Goal: Check status: Check status

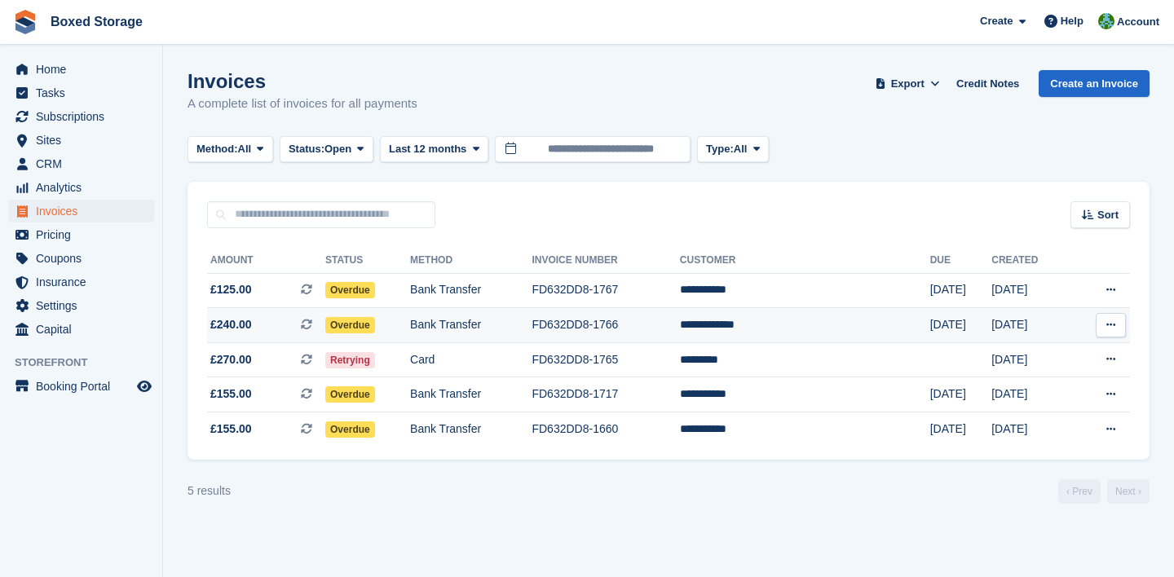
click at [679, 328] on td "FD632DD8-1766" at bounding box center [606, 325] width 148 height 35
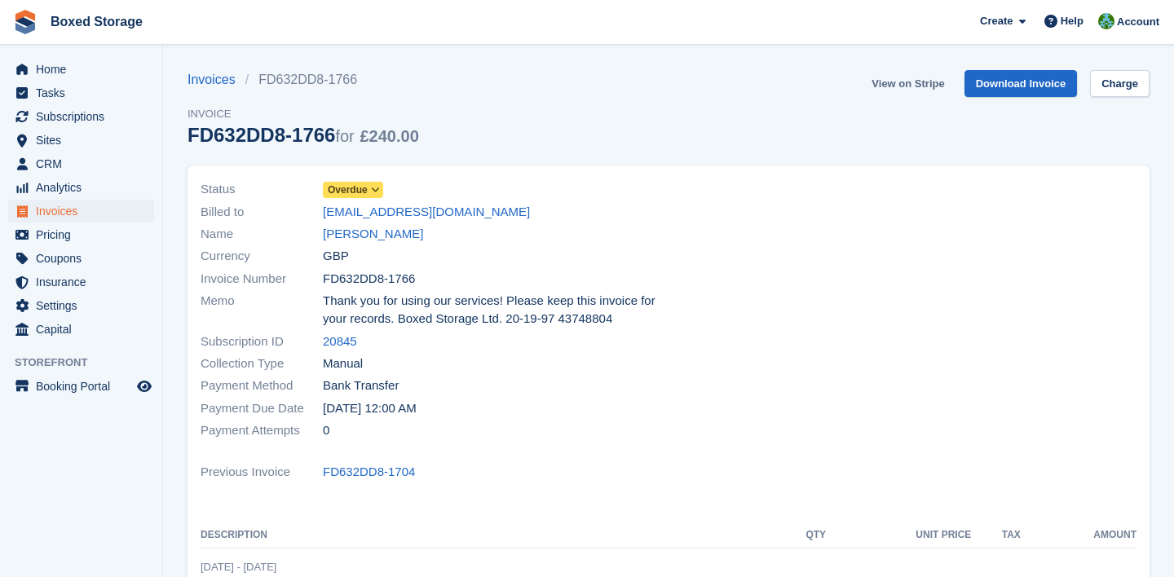
click at [931, 79] on link "View on Stripe" at bounding box center [908, 83] width 86 height 27
